Goal: Transaction & Acquisition: Book appointment/travel/reservation

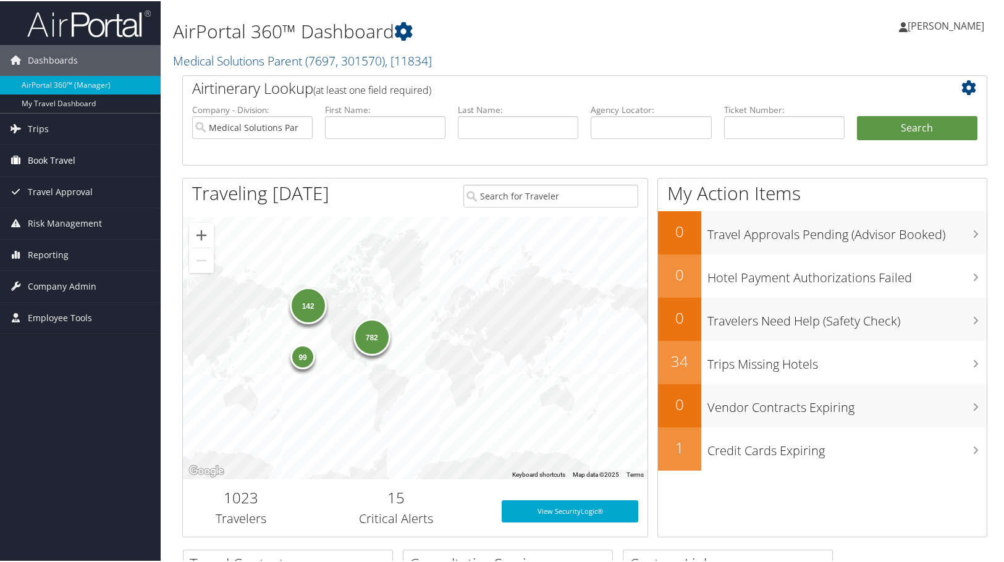
click at [68, 159] on span "Book Travel" at bounding box center [52, 159] width 48 height 31
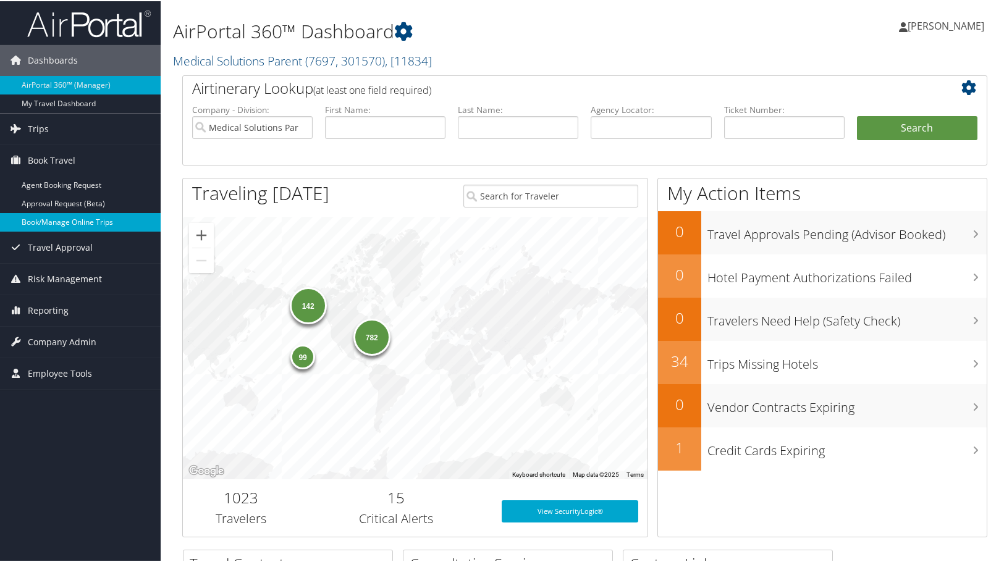
click at [64, 218] on link "Book/Manage Online Trips" at bounding box center [80, 221] width 161 height 19
